Goal: Task Accomplishment & Management: Manage account settings

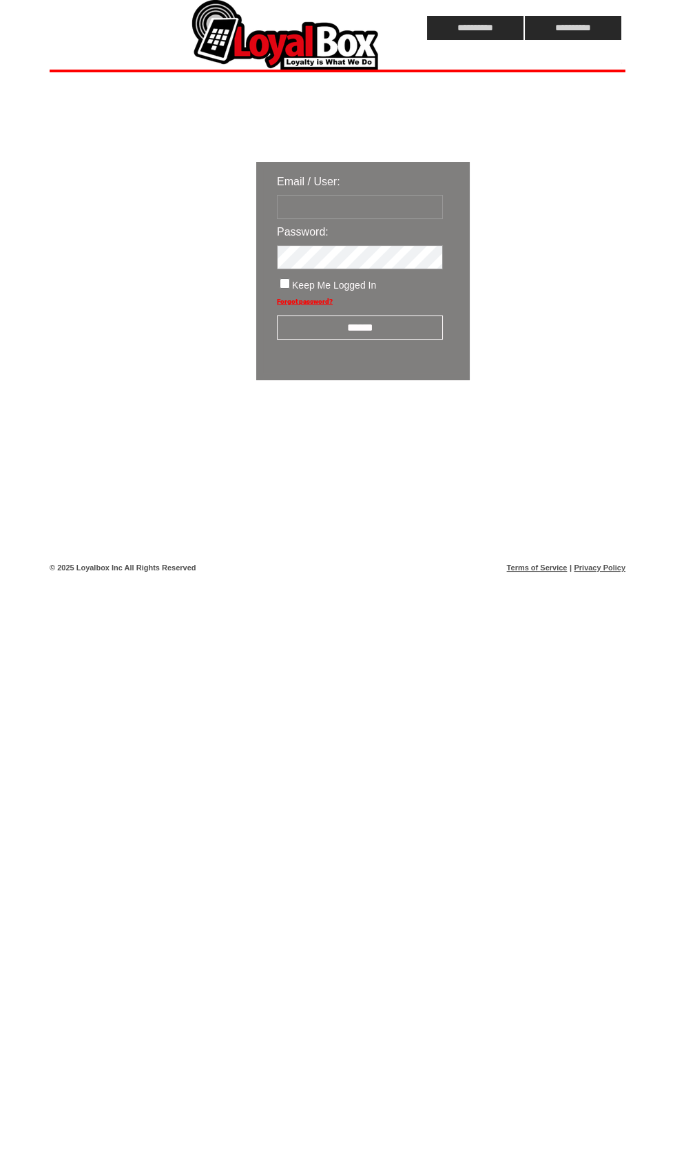
type input "*******"
click input "submit" at bounding box center [0, 0] width 0 height 0
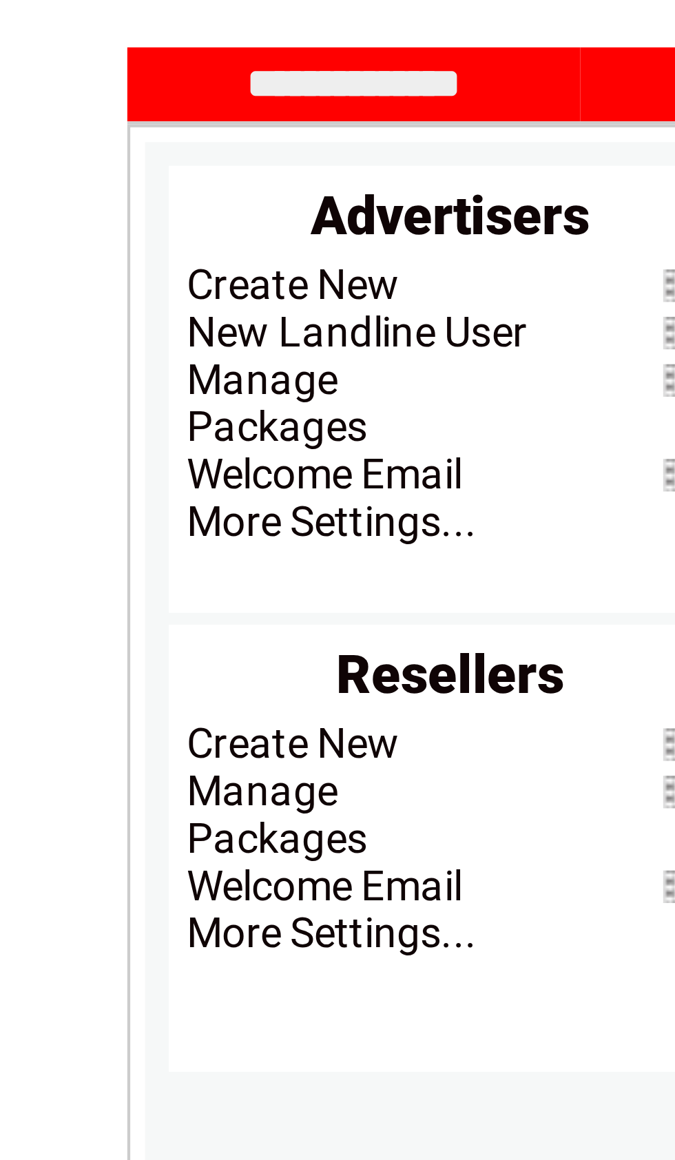
click at [67, 158] on link "Manage" at bounding box center [84, 163] width 35 height 11
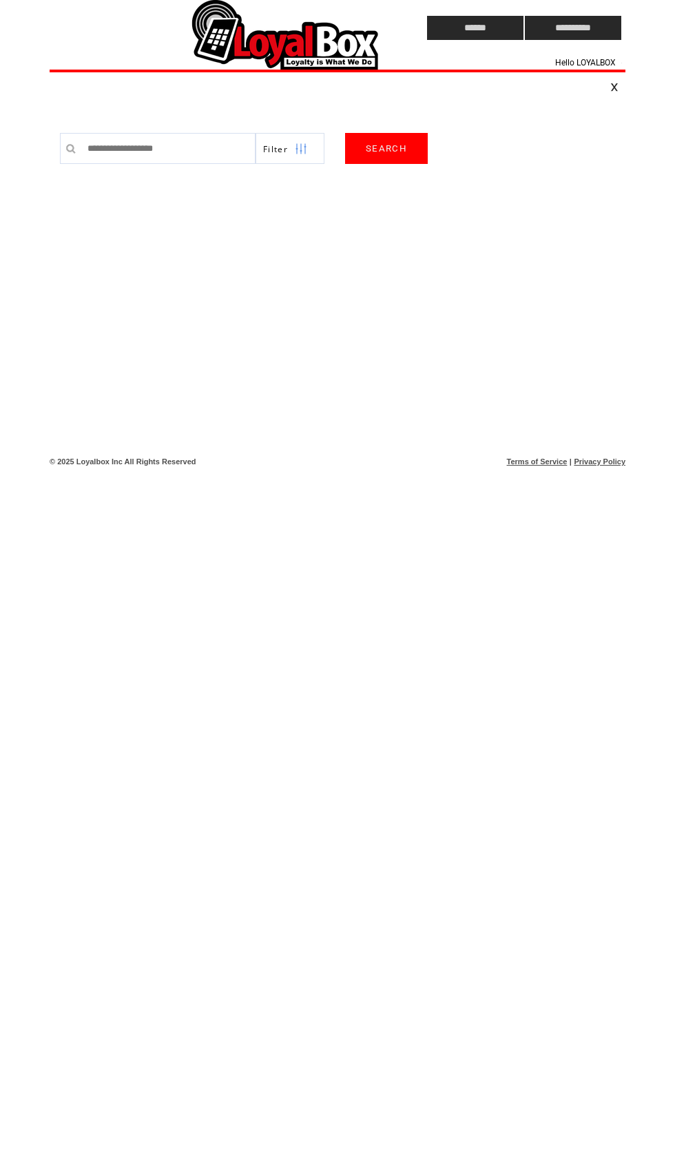
click at [117, 163] on input "text" at bounding box center [168, 148] width 175 height 31
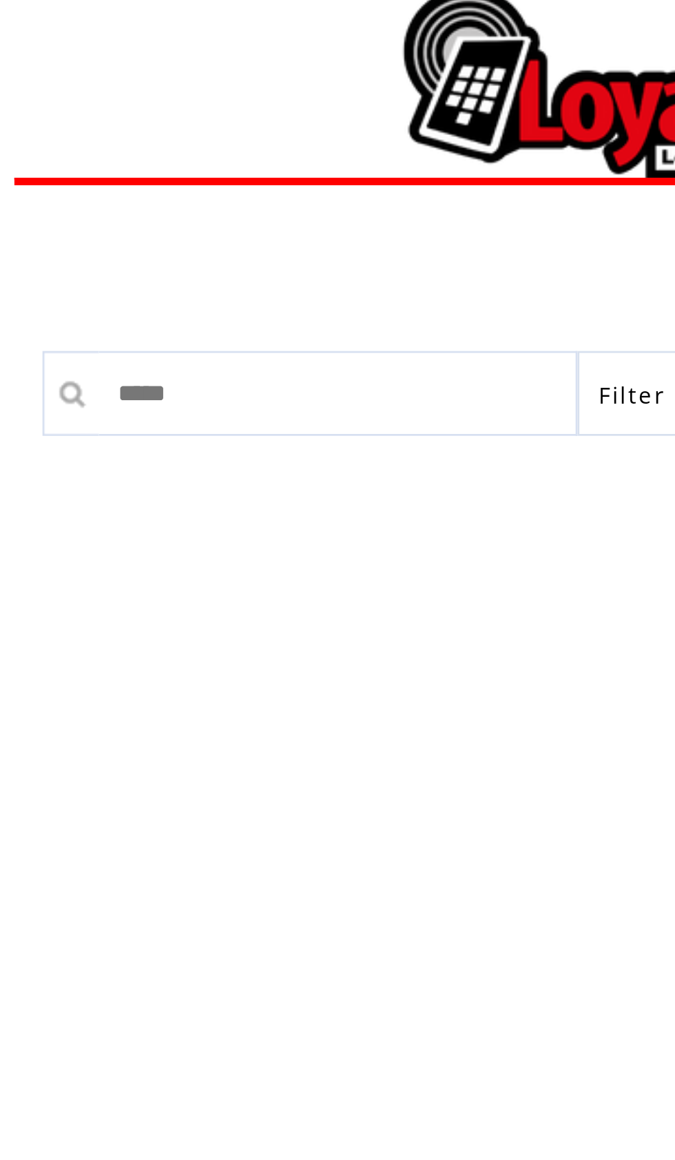
type input "******"
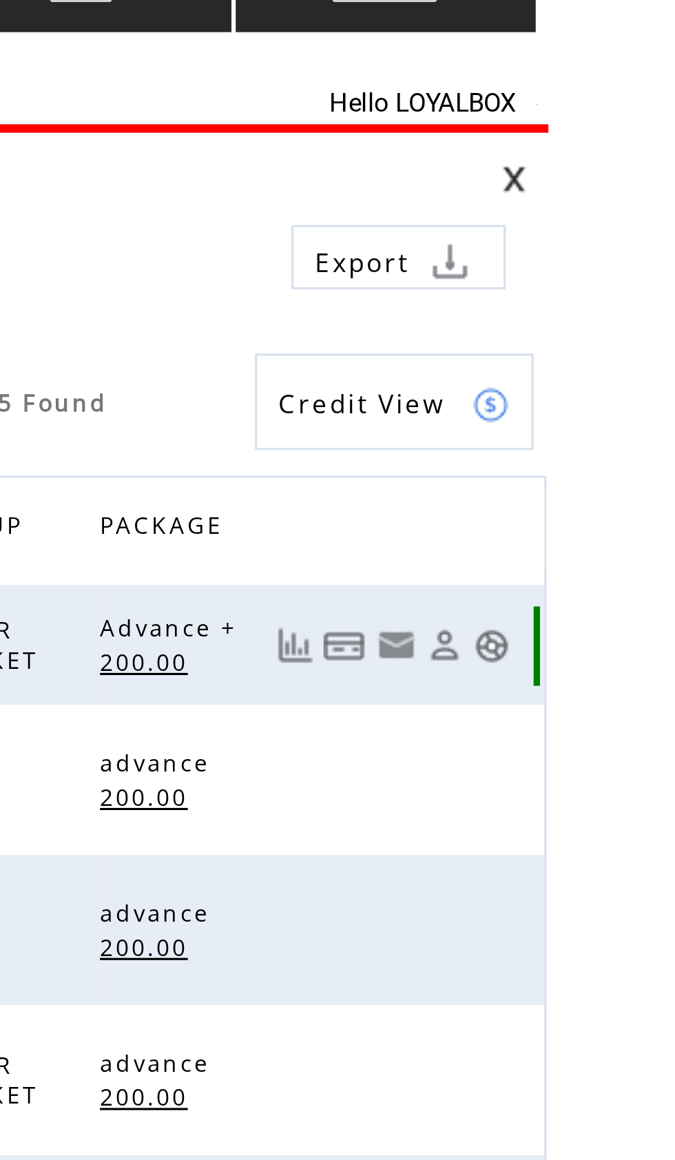
click at [553, 232] on link at bounding box center [560, 238] width 14 height 12
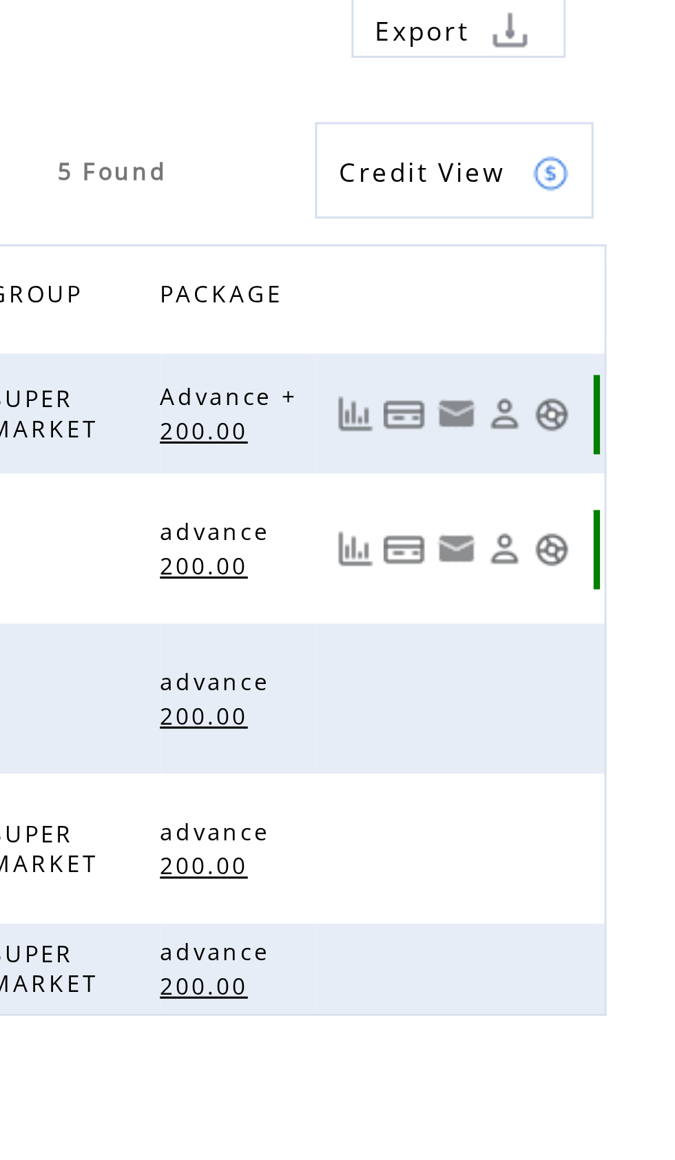
click at [553, 275] on link at bounding box center [560, 281] width 14 height 12
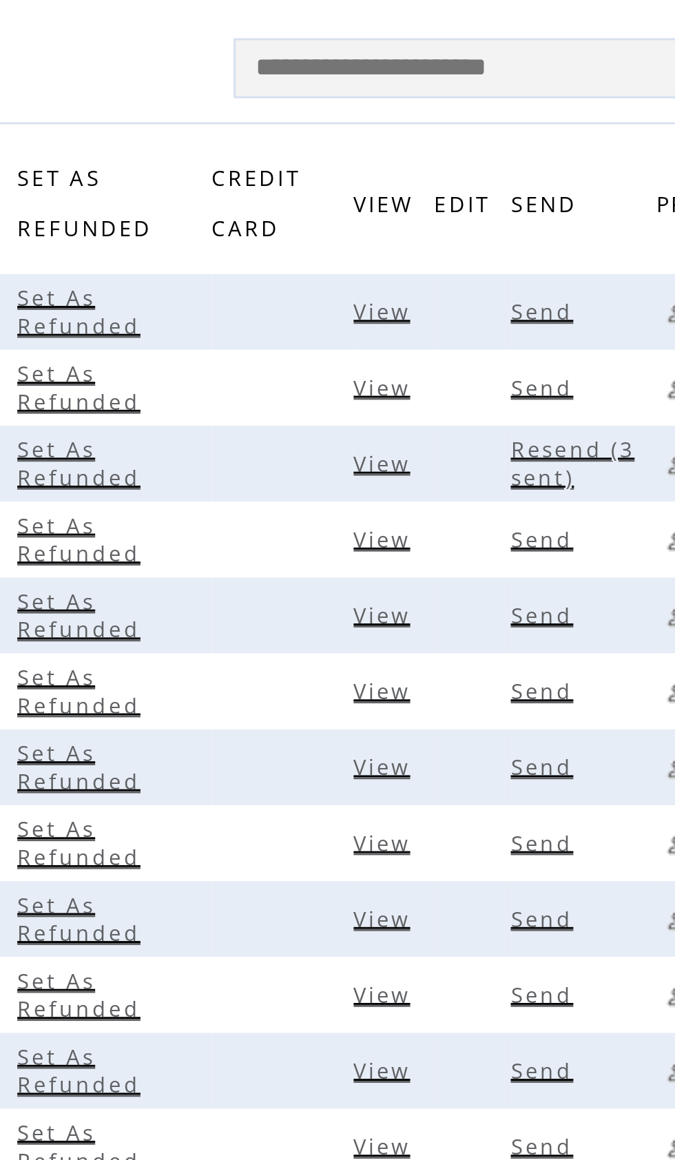
click at [415, 242] on td at bounding box center [439, 255] width 49 height 26
click at [464, 250] on span "View" at bounding box center [475, 255] width 23 height 10
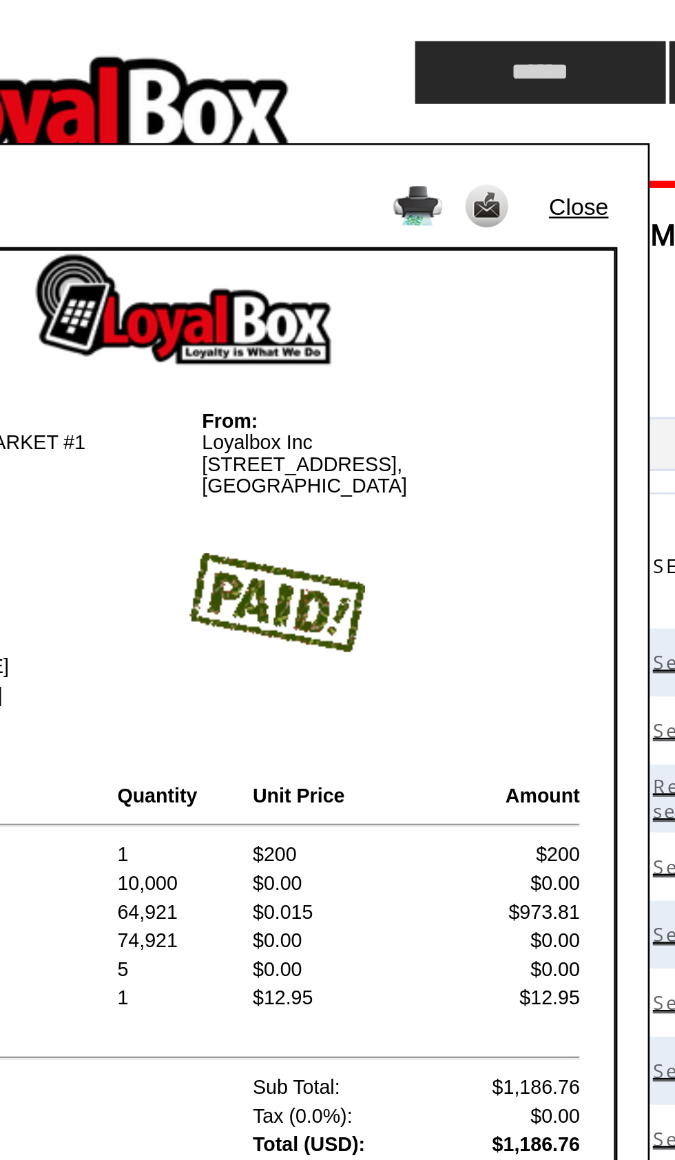
click at [479, 78] on link "Close" at bounding box center [490, 79] width 23 height 10
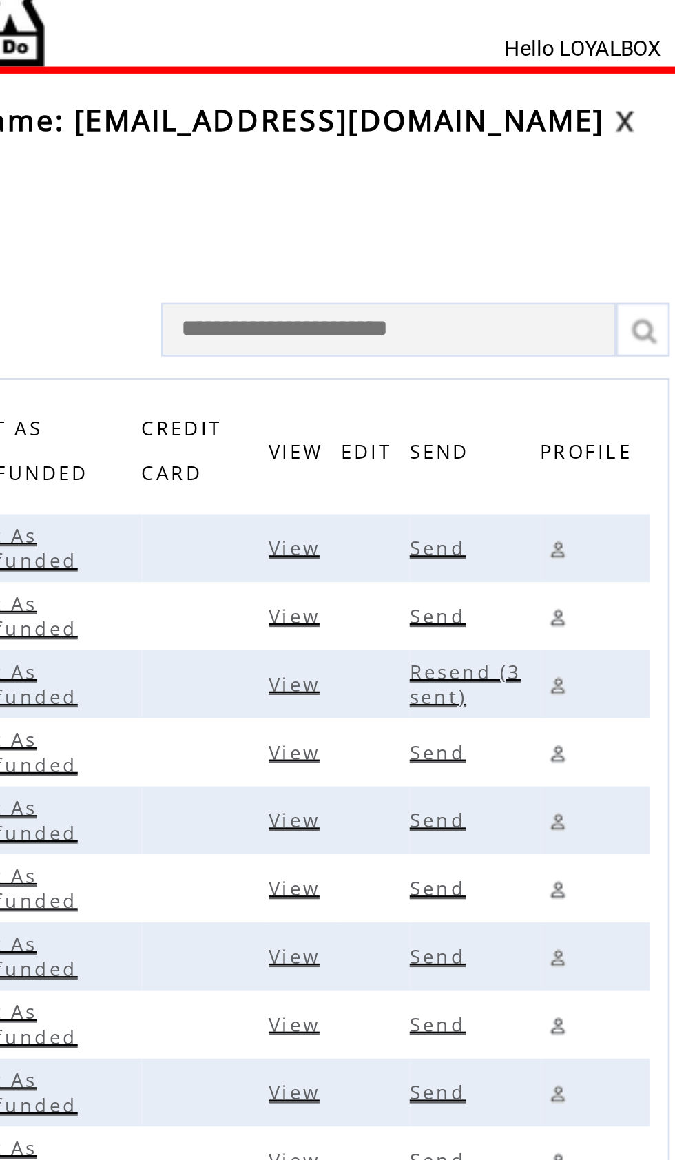
click at [464, 276] on span "View" at bounding box center [475, 281] width 23 height 10
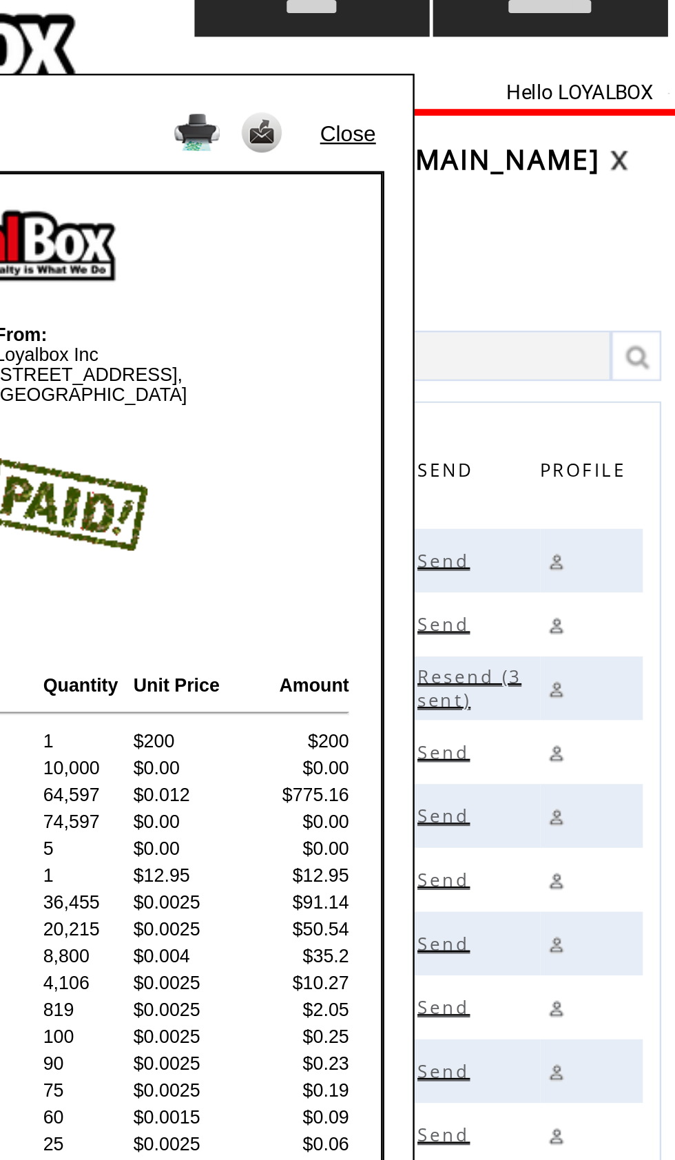
click at [479, 74] on link "Close" at bounding box center [490, 79] width 23 height 10
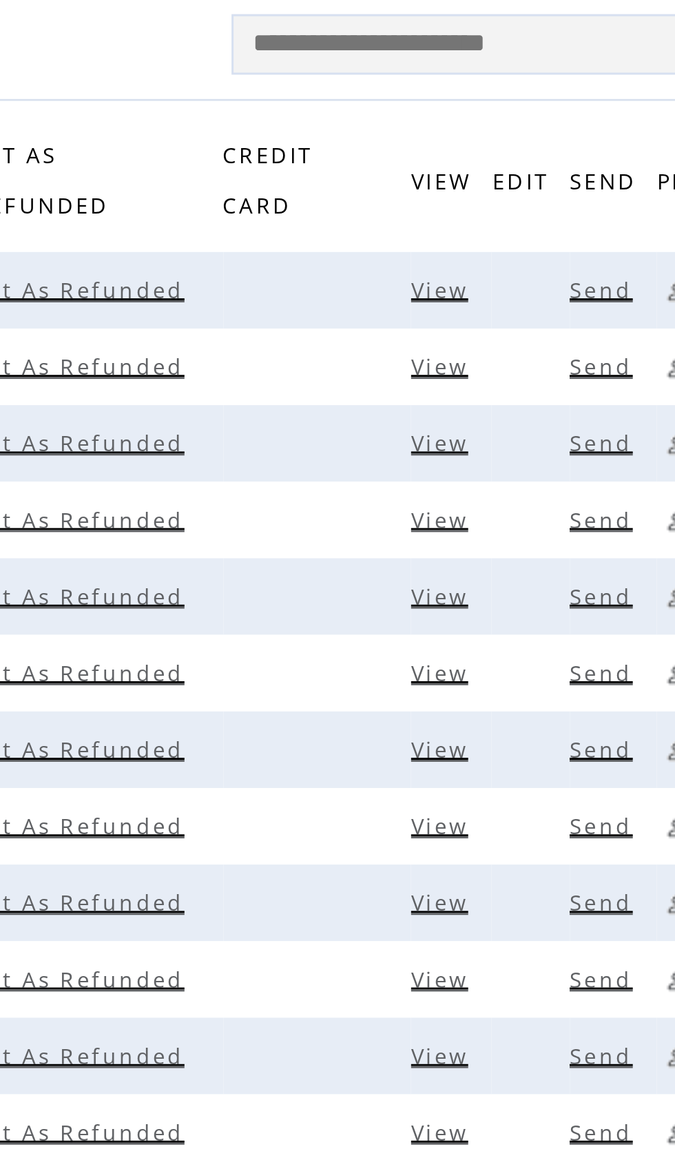
click at [512, 250] on span "View" at bounding box center [523, 255] width 23 height 10
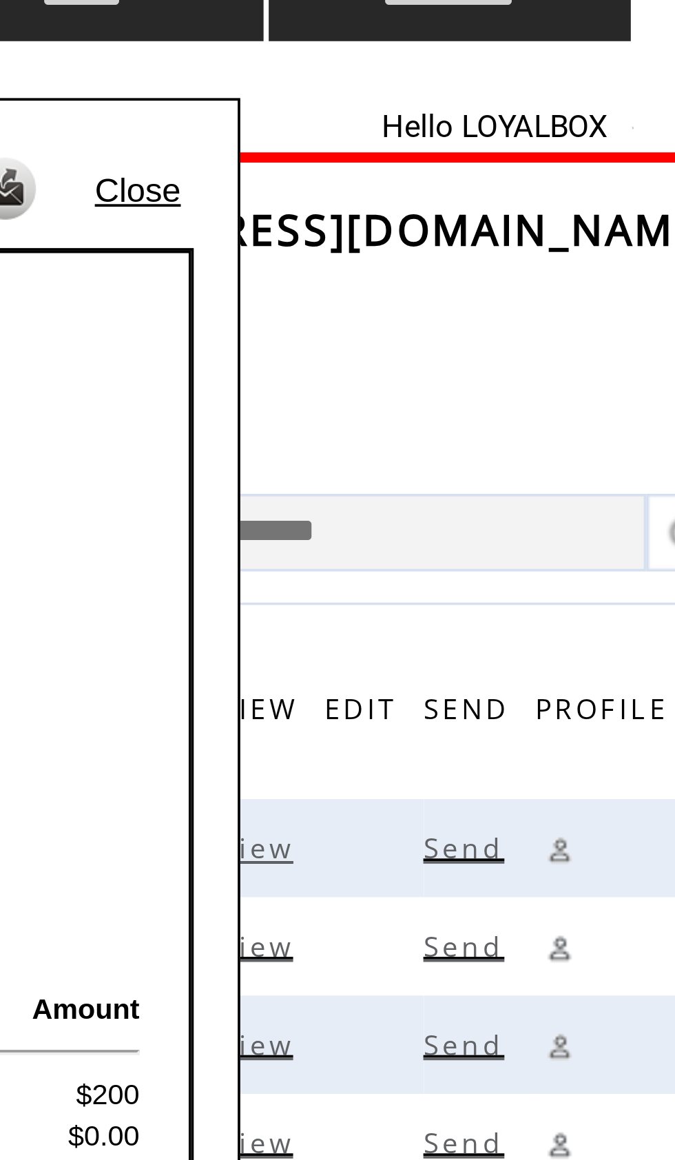
click at [479, 74] on link "Close" at bounding box center [490, 79] width 23 height 10
